Goal: Task Accomplishment & Management: Manage account settings

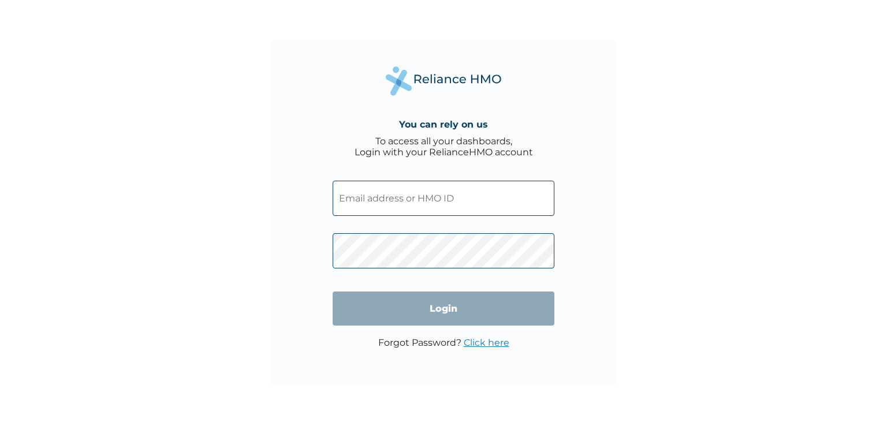
click at [360, 186] on input "text" at bounding box center [444, 198] width 222 height 35
type input "holuwafemi31@gmail.com"
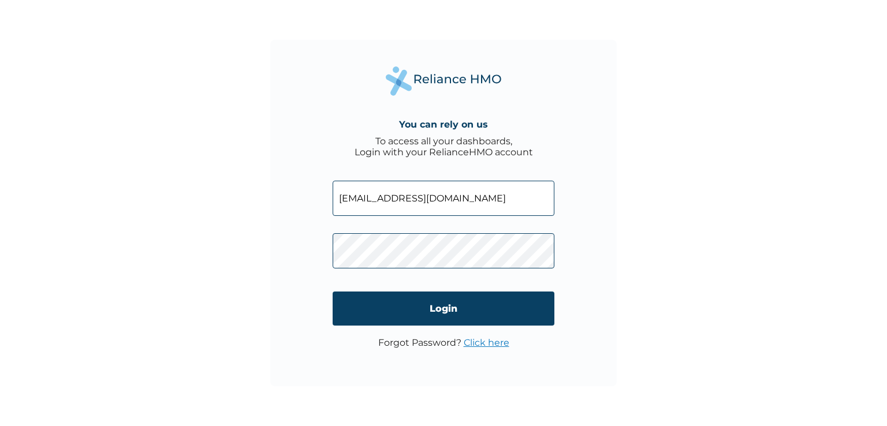
click input "Login" at bounding box center [444, 309] width 222 height 34
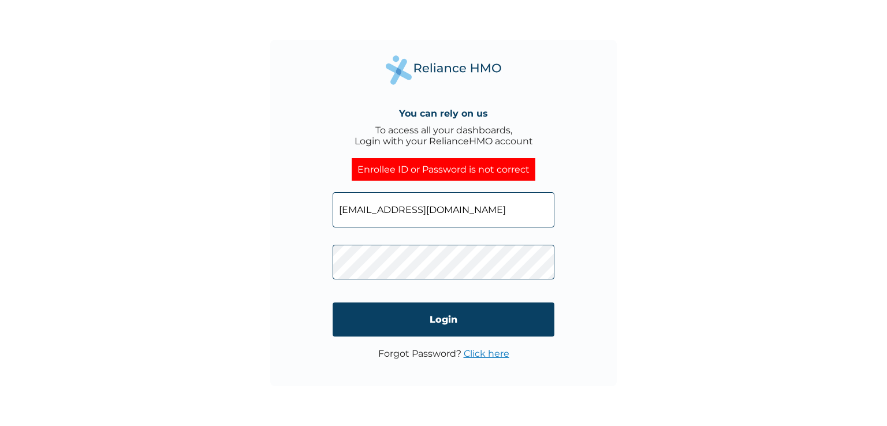
click at [400, 282] on span at bounding box center [444, 259] width 222 height 53
click input "Login" at bounding box center [444, 320] width 222 height 34
click at [478, 216] on input "holuwafemi31@gmail.com" at bounding box center [444, 209] width 222 height 35
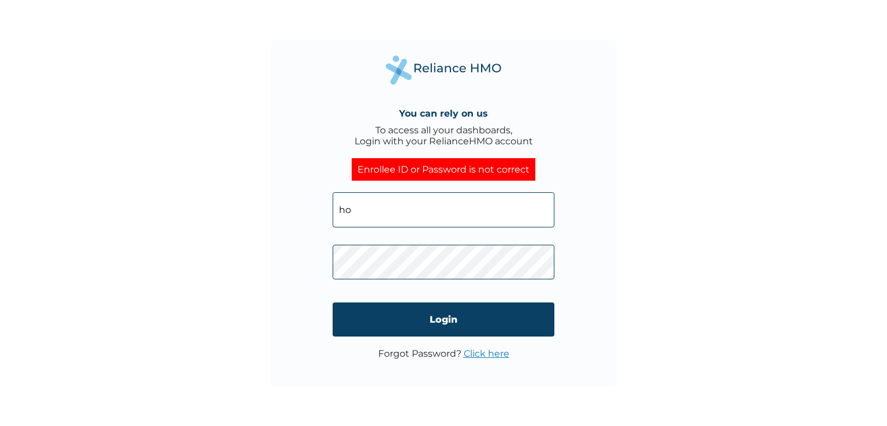
type input "h"
click at [477, 215] on input "text" at bounding box center [444, 209] width 222 height 35
type input "KFG/10003/A"
click input "Login" at bounding box center [444, 320] width 222 height 34
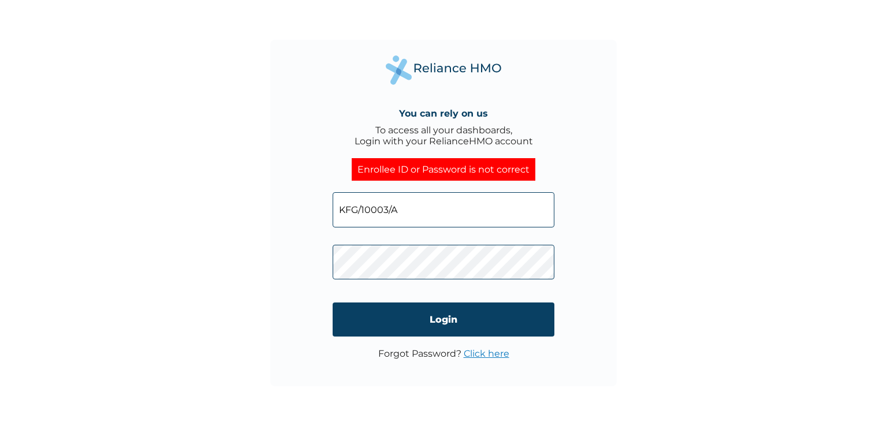
click input "Login" at bounding box center [444, 320] width 222 height 34
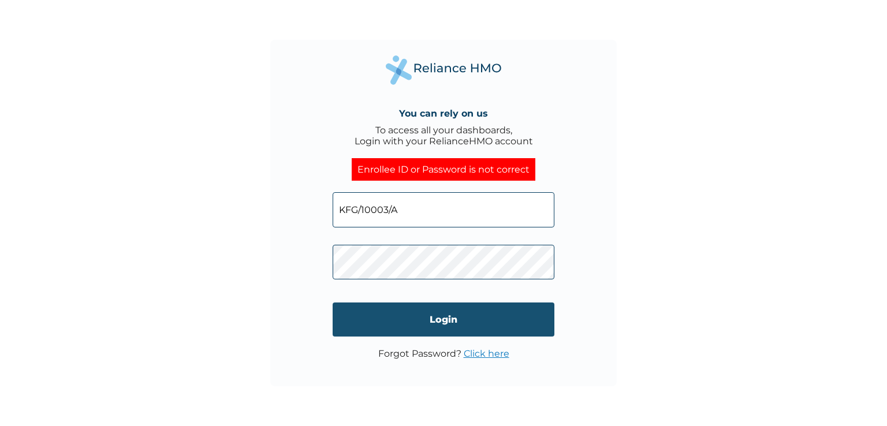
click at [419, 323] on input "Login" at bounding box center [444, 320] width 222 height 34
